Goal: Complete application form

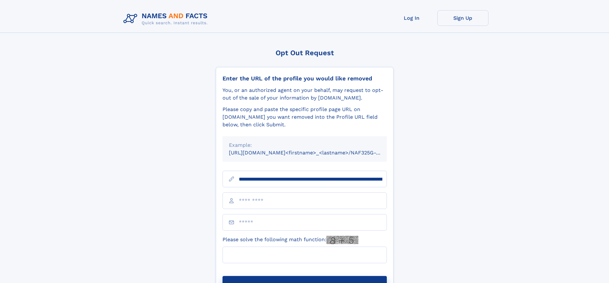
type input "**********"
type input "**"
click at [304, 276] on button "Submit Opt Out Request" at bounding box center [304, 286] width 164 height 20
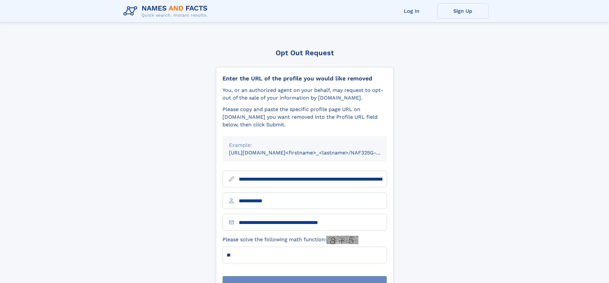
scroll to position [20, 0]
